Goal: Task Accomplishment & Management: Manage account settings

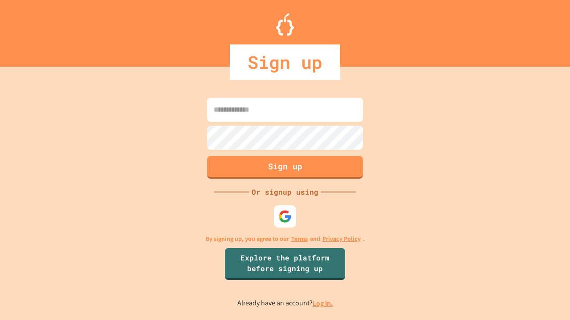
click at [323, 304] on link "Log in." at bounding box center [322, 303] width 20 height 9
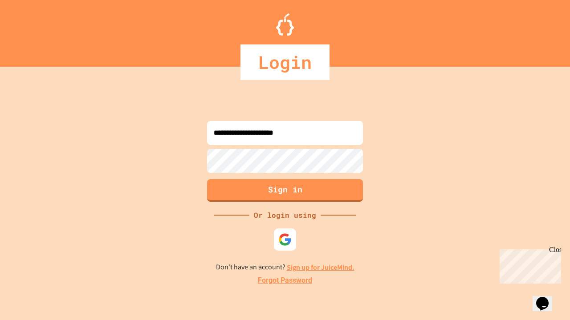
type input "**********"
